Goal: Navigation & Orientation: Find specific page/section

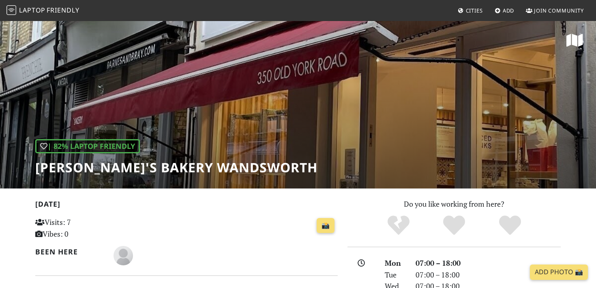
click at [50, 12] on span "Friendly" at bounding box center [63, 10] width 32 height 9
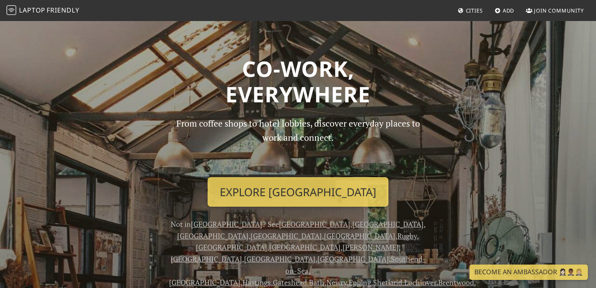
click at [287, 163] on p "From coffee shops to hotel lobbies, discover everyday places to work and connec…" at bounding box center [298, 144] width 258 height 54
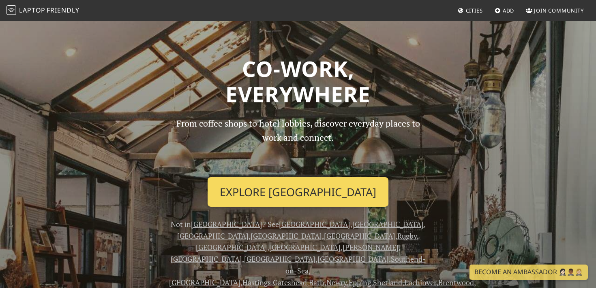
click at [289, 184] on link "Explore London" at bounding box center [297, 192] width 181 height 30
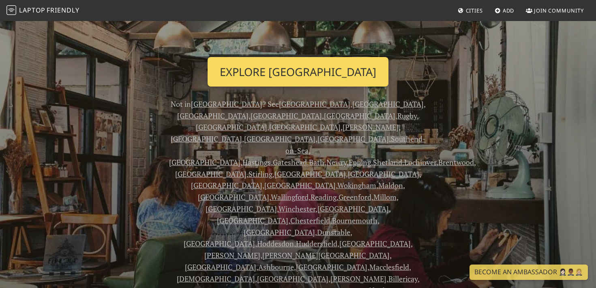
scroll to position [122, 0]
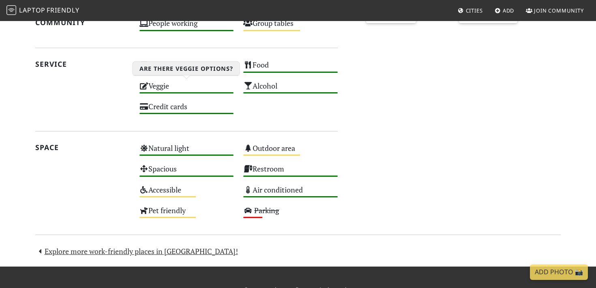
scroll to position [456, 0]
